Goal: Participate in discussion: Engage in conversation with other users on a specific topic

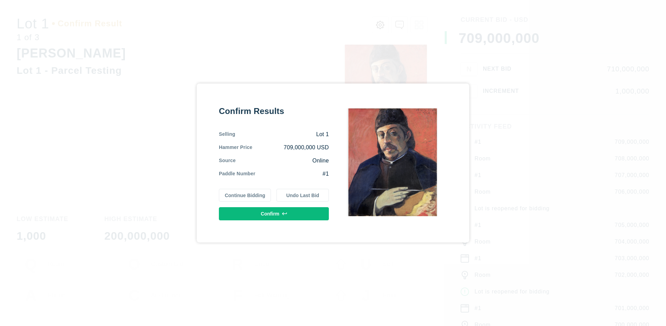
click at [245, 195] on button "Continue Bidding" at bounding box center [245, 195] width 52 height 13
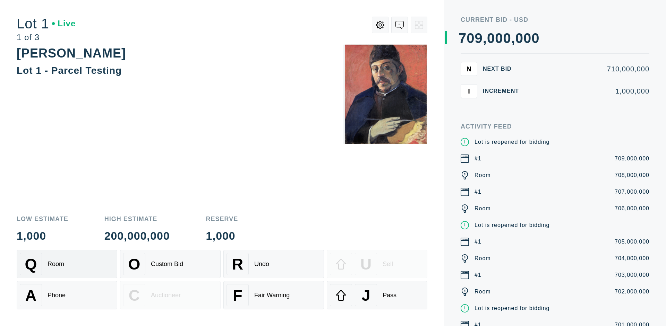
click at [67, 264] on div "Q Room" at bounding box center [67, 264] width 94 height 22
